Goal: Task Accomplishment & Management: Manage account settings

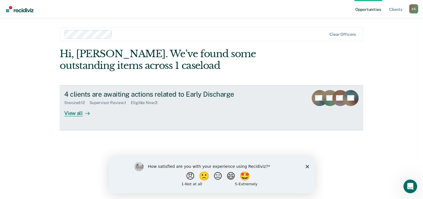
click at [77, 111] on div "View all" at bounding box center [80, 110] width 32 height 11
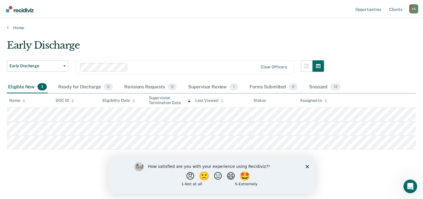
click at [303, 165] on div "How satisfied are you with your experience using Recidiviz? 😠 🙁 😑 😄 🤩 1 - Not a…" at bounding box center [211, 174] width 205 height 37
click at [310, 166] on div "How satisfied are you with your experience using Recidiviz? 😠 🙁 😑 😄 🤩 1 - Not a…" at bounding box center [211, 174] width 205 height 37
click at [304, 167] on div "How satisfied are you with your experience using Recidiviz? 😠 🙁 😑 😄 🤩 1 - Not a…" at bounding box center [211, 174] width 205 height 37
click at [306, 167] on polygon "Close survey" at bounding box center [306, 166] width 3 height 3
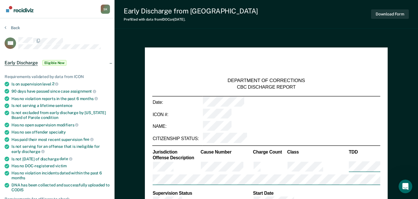
type textarea "x"
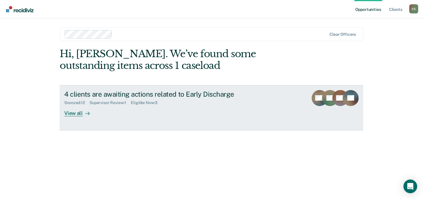
click at [332, 109] on div "KE" at bounding box center [330, 103] width 16 height 26
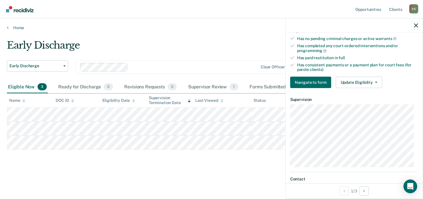
scroll to position [172, 0]
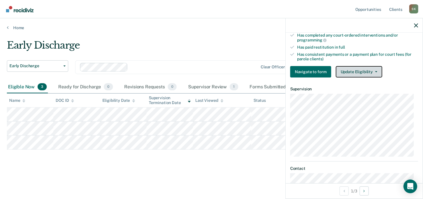
click at [363, 70] on button "Update Eligibility" at bounding box center [359, 71] width 46 height 11
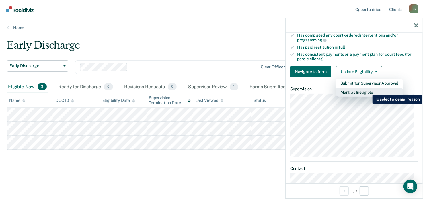
click at [368, 91] on button "Mark as Ineligible" at bounding box center [369, 92] width 67 height 9
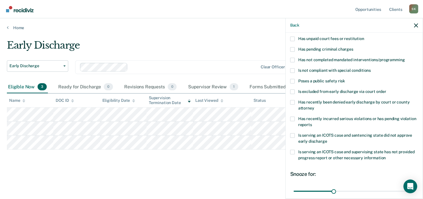
scroll to position [25, 0]
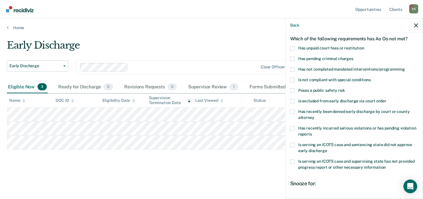
click at [296, 81] on label "Is not compliant with special conditions" at bounding box center [354, 81] width 128 height 6
click at [370, 78] on input "Is not compliant with special conditions" at bounding box center [370, 78] width 0 height 0
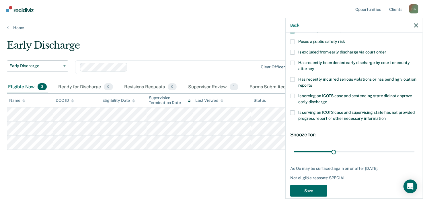
scroll to position [82, 0]
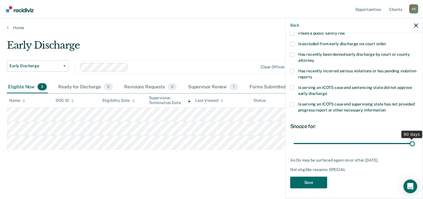
drag, startPoint x: 330, startPoint y: 144, endPoint x: 418, endPoint y: 140, distance: 88.6
type input "90"
click at [414, 140] on input "range" at bounding box center [353, 144] width 121 height 10
click at [309, 181] on button "Save" at bounding box center [308, 183] width 37 height 12
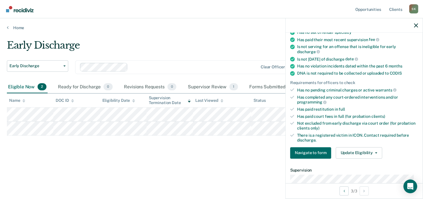
scroll to position [132, 0]
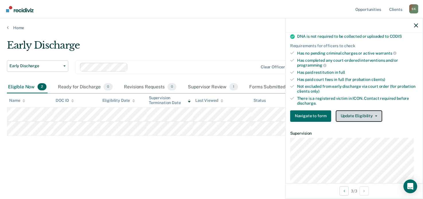
click at [353, 113] on button "Update Eligibility" at bounding box center [359, 116] width 46 height 11
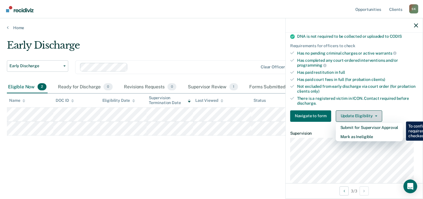
click at [353, 113] on button "Update Eligibility" at bounding box center [359, 116] width 46 height 11
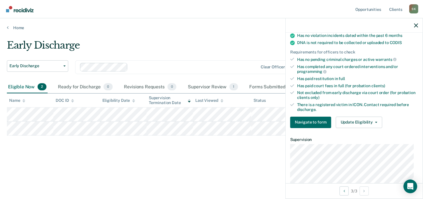
scroll to position [143, 0]
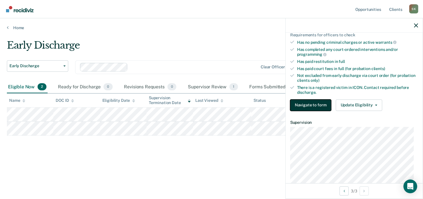
click at [322, 106] on button "Navigate to form" at bounding box center [310, 105] width 41 height 11
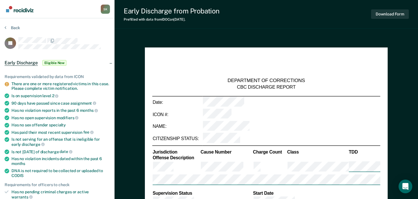
type textarea "x"
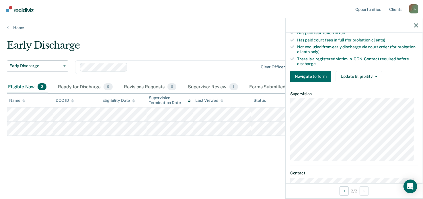
scroll to position [143, 0]
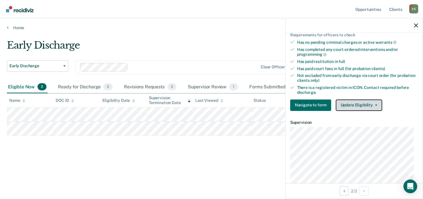
click at [353, 105] on button "Update Eligibility" at bounding box center [359, 105] width 46 height 11
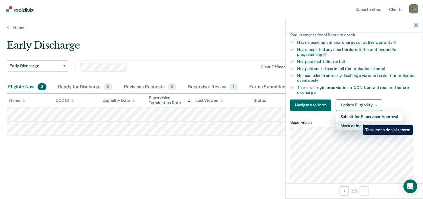
click at [358, 121] on button "Mark as Ineligible" at bounding box center [369, 125] width 67 height 9
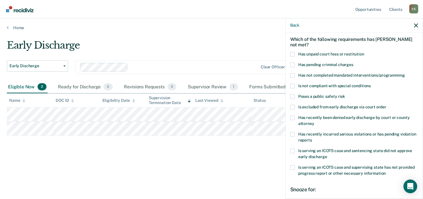
scroll to position [30, 0]
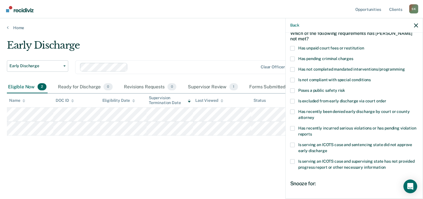
click at [294, 103] on label "Is excluded from early discharge via court order" at bounding box center [354, 102] width 128 height 6
click at [386, 99] on input "Is excluded from early discharge via court order" at bounding box center [386, 99] width 0 height 0
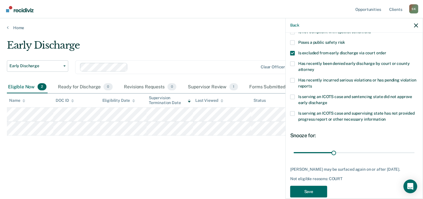
scroll to position [87, 0]
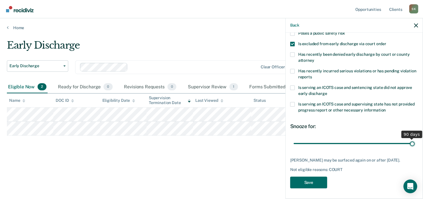
drag, startPoint x: 336, startPoint y: 141, endPoint x: 432, endPoint y: 135, distance: 97.0
click at [414, 139] on input "range" at bounding box center [353, 144] width 121 height 10
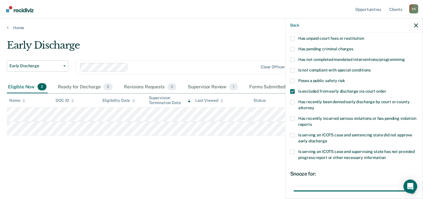
scroll to position [30, 0]
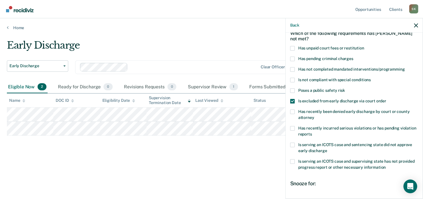
click at [291, 79] on span at bounding box center [292, 80] width 5 height 5
click at [370, 78] on input "Is not compliant with special conditions" at bounding box center [370, 78] width 0 height 0
click at [292, 79] on span at bounding box center [292, 80] width 5 height 5
click at [370, 78] on input "Is not compliant with special conditions" at bounding box center [370, 78] width 0 height 0
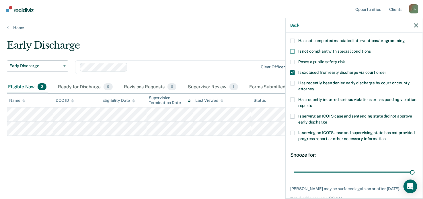
scroll to position [59, 0]
click at [295, 83] on label "Has recently been denied early discharge by court or county attorney" at bounding box center [354, 87] width 128 height 12
click at [314, 87] on input "Has recently been denied early discharge by court or county attorney" at bounding box center [314, 87] width 0 height 0
click at [292, 73] on span at bounding box center [292, 72] width 5 height 5
click at [386, 70] on input "Is excluded from early discharge via court order" at bounding box center [386, 70] width 0 height 0
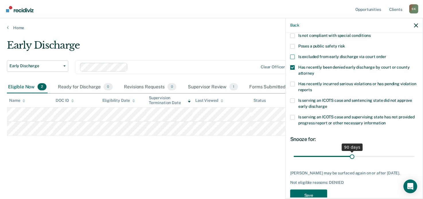
scroll to position [87, 0]
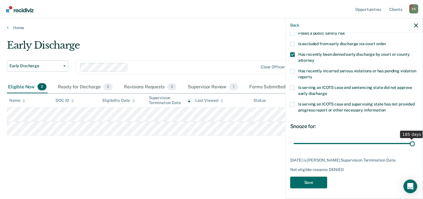
drag, startPoint x: 351, startPoint y: 144, endPoint x: 440, endPoint y: 132, distance: 89.9
type input "185"
click at [414, 139] on input "range" at bounding box center [353, 144] width 121 height 10
click at [315, 184] on button "Save" at bounding box center [308, 183] width 37 height 12
